Goal: Information Seeking & Learning: Learn about a topic

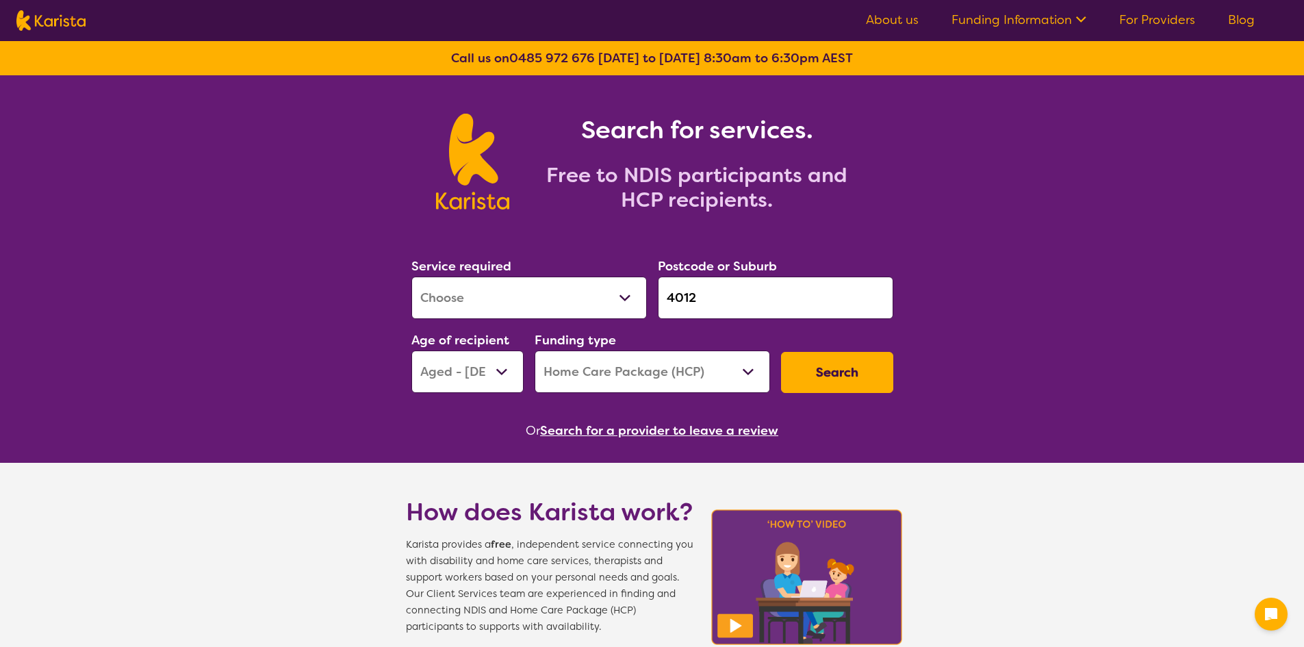
select select "[MEDICAL_DATA]"
select select "AG"
select select "HCP"
drag, startPoint x: 716, startPoint y: 305, endPoint x: 543, endPoint y: 309, distance: 172.5
click at [533, 309] on div "Service required Allied Health Assistant Assessment ([MEDICAL_DATA] or [MEDICAL…" at bounding box center [652, 325] width 493 height 148
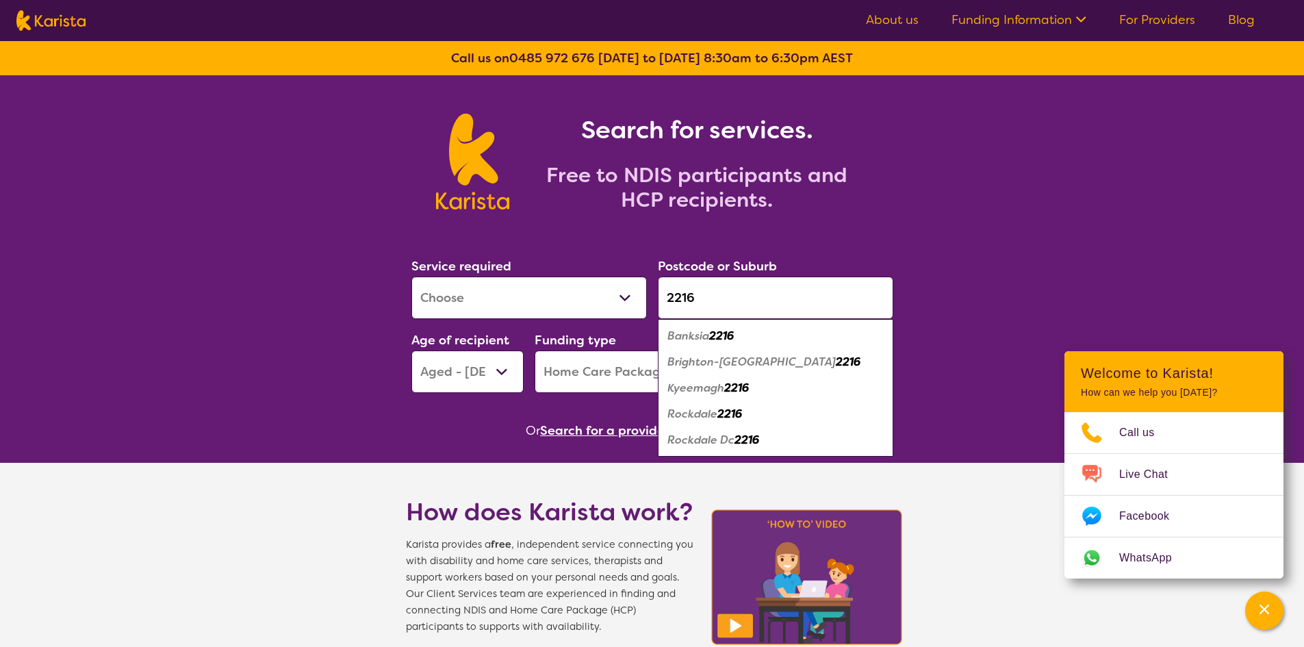
type input "2216"
click at [765, 366] on em "Brighton-[GEOGRAPHIC_DATA]" at bounding box center [751, 362] width 168 height 14
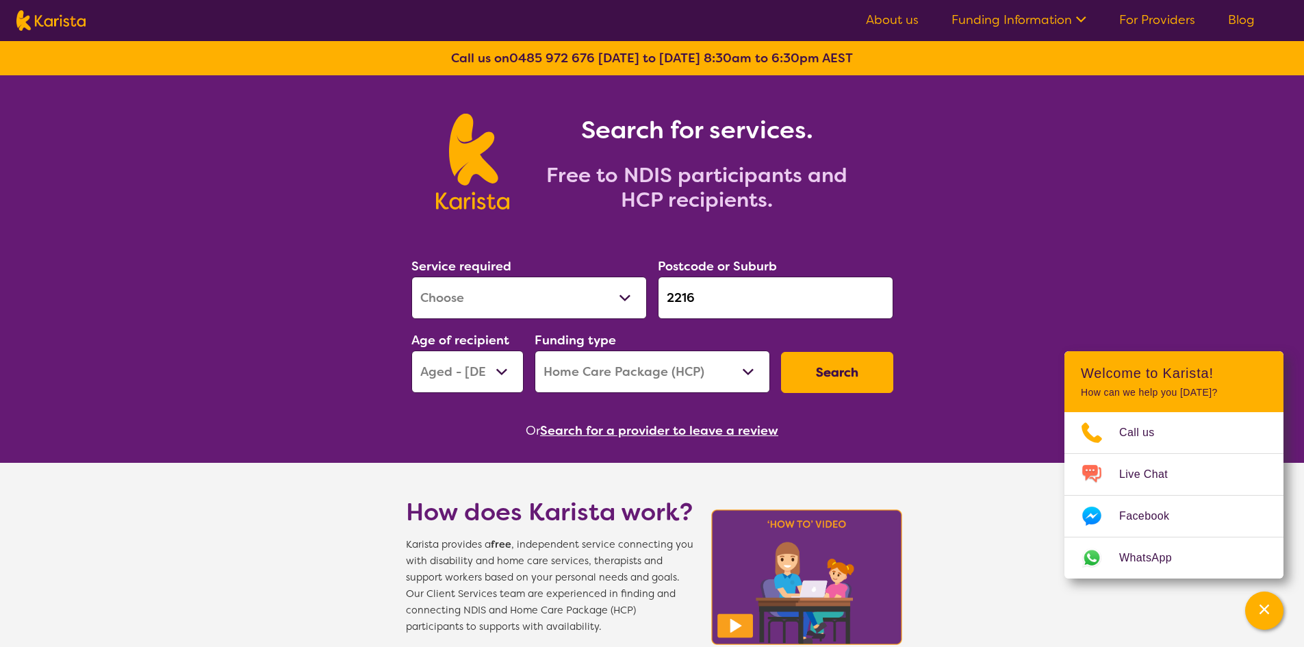
drag, startPoint x: 617, startPoint y: 371, endPoint x: 633, endPoint y: 389, distance: 24.3
click at [617, 371] on select "Home Care Package (HCP) National Disability Insurance Scheme (NDIS) I don't know" at bounding box center [652, 371] width 235 height 42
select select "NDIS"
click at [535, 350] on select "Home Care Package (HCP) National Disability Insurance Scheme (NDIS) I don't know" at bounding box center [652, 371] width 235 height 42
click at [494, 383] on select "Early Childhood - 0 to 9 Child - 10 to 11 Adolescent - 12 to 17 Adult - 18 to 6…" at bounding box center [467, 371] width 112 height 42
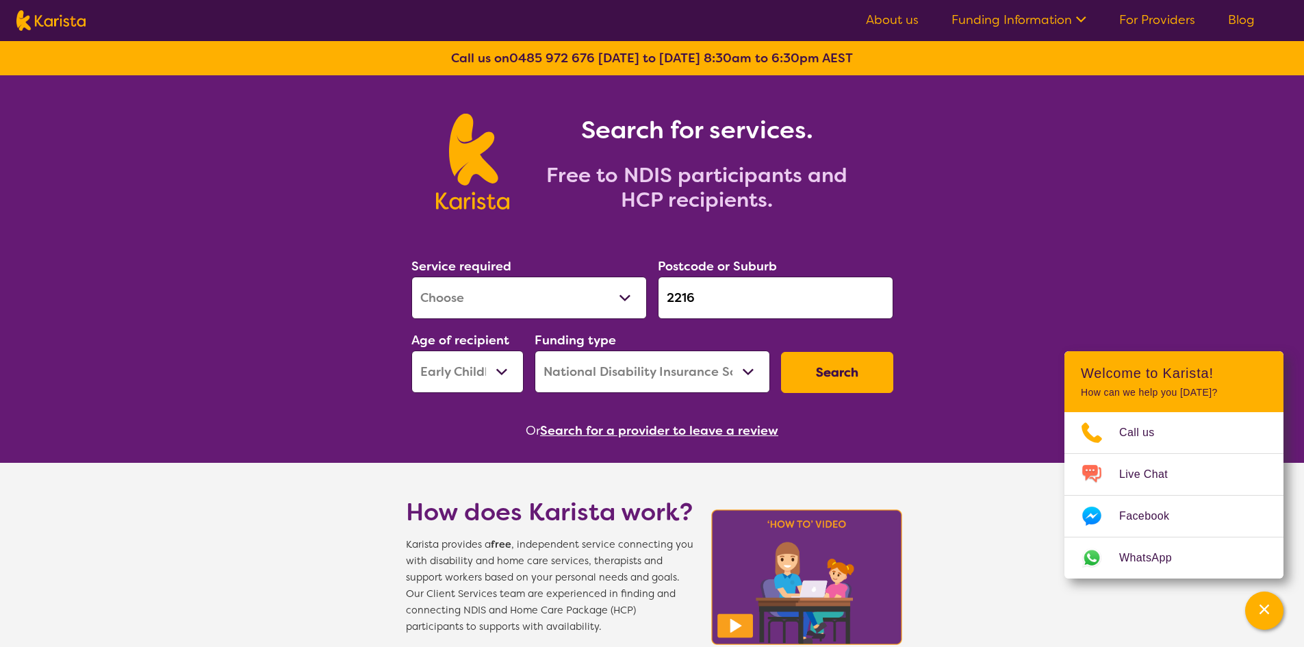
click at [411, 350] on select "Early Childhood - 0 to 9 Child - 10 to 11 Adolescent - 12 to 17 Adult - 18 to 6…" at bounding box center [467, 371] width 112 height 42
click at [478, 374] on select "Early Childhood - 0 to 9 Child - 10 to 11 Adolescent - 12 to 17 Adult - 18 to 6…" at bounding box center [467, 371] width 112 height 42
select select "CH"
click at [411, 350] on select "Early Childhood - 0 to 9 Child - 10 to 11 Adolescent - 12 to 17 Adult - 18 to 6…" at bounding box center [467, 371] width 112 height 42
click at [828, 370] on button "Search" at bounding box center [837, 372] width 112 height 41
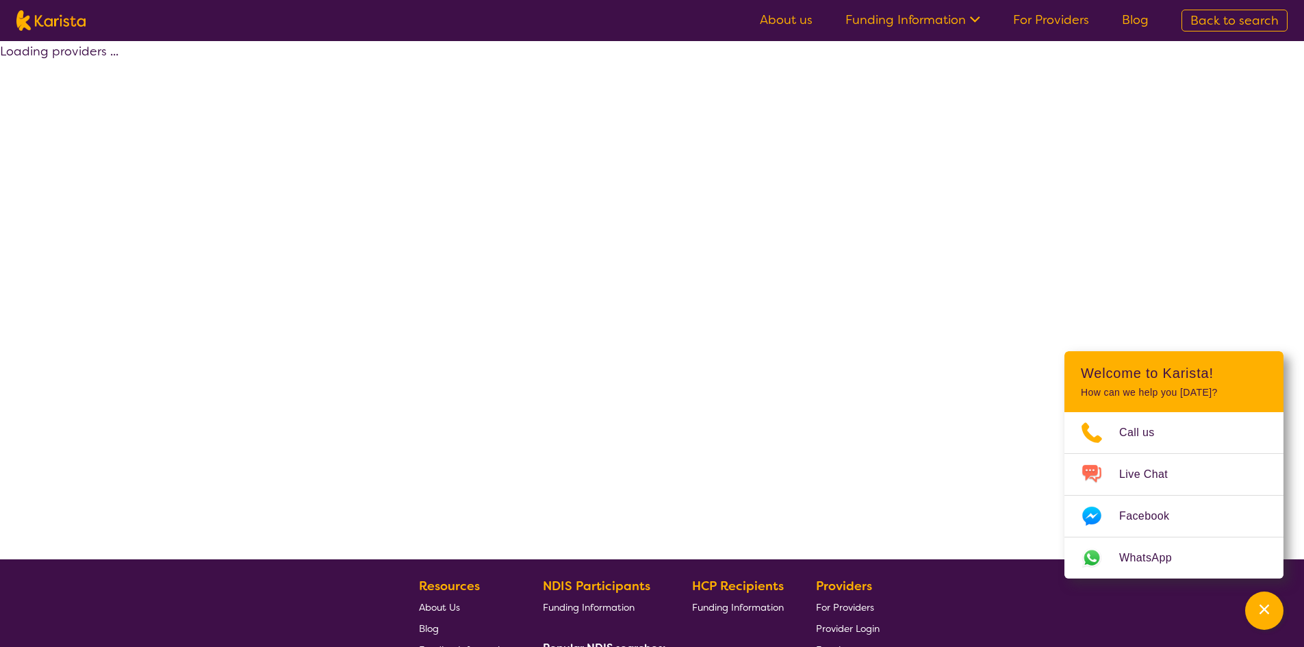
select select "by_score"
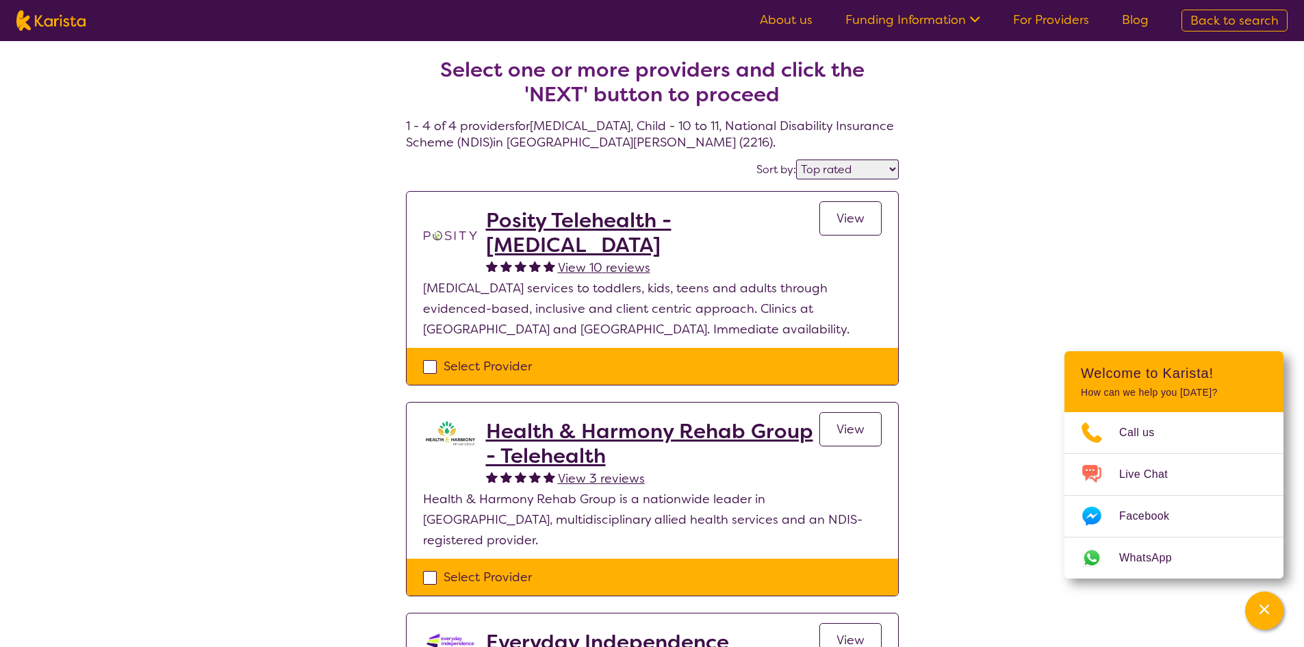
select select "[MEDICAL_DATA]"
select select "CH"
select select "NDIS"
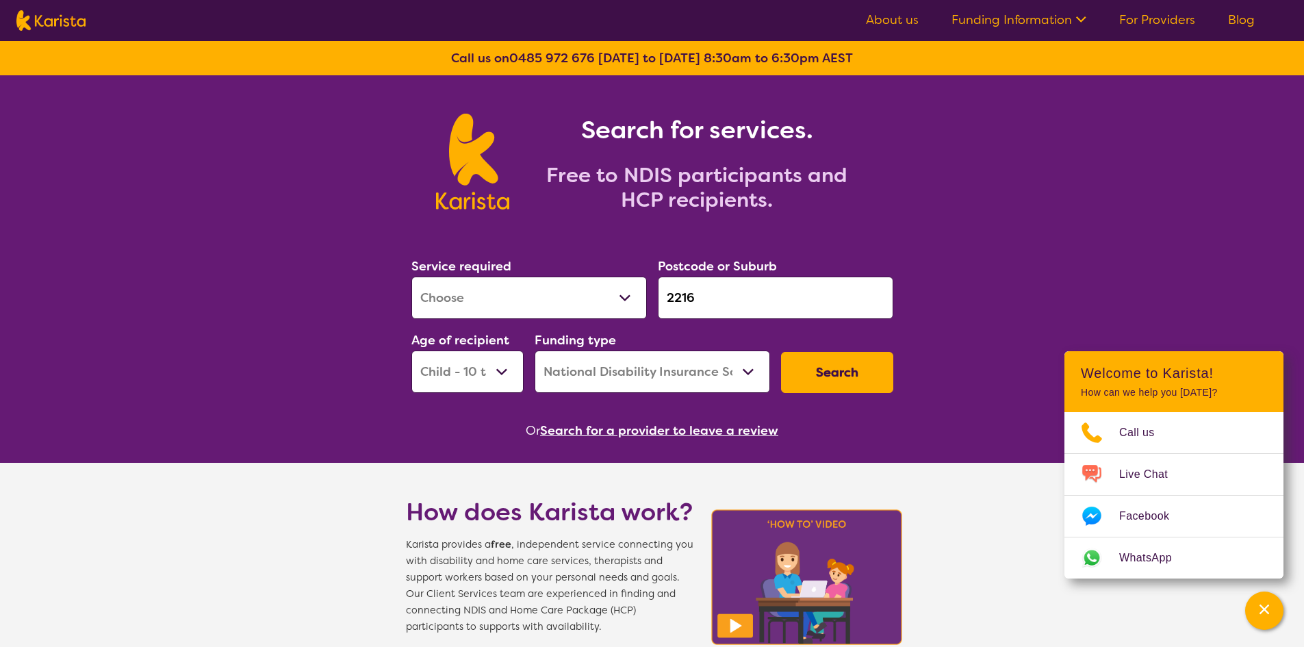
click at [840, 377] on button "Search" at bounding box center [837, 372] width 112 height 41
select select "by_score"
